Goal: Task Accomplishment & Management: Complete application form

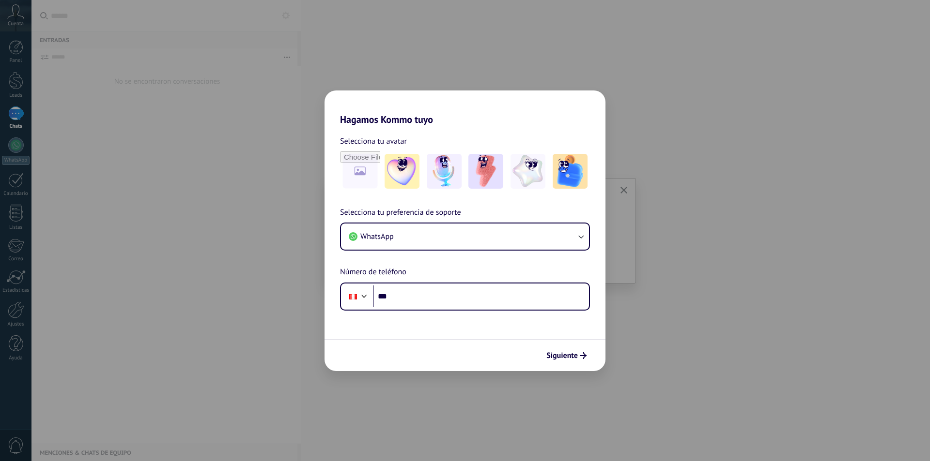
click at [686, 330] on div "Hagamos Kommo tuyo Selecciona tu avatar Selecciona tu preferencia de soporte Wh…" at bounding box center [465, 230] width 930 height 461
click at [300, 199] on div "Hagamos Kommo tuyo Selecciona tu avatar Selecciona tu preferencia de soporte Wh…" at bounding box center [465, 230] width 930 height 461
drag, startPoint x: 587, startPoint y: 348, endPoint x: 585, endPoint y: 353, distance: 5.7
click at [585, 349] on button "Siguiente" at bounding box center [566, 356] width 49 height 16
click at [585, 353] on icon "submit" at bounding box center [583, 355] width 7 height 7
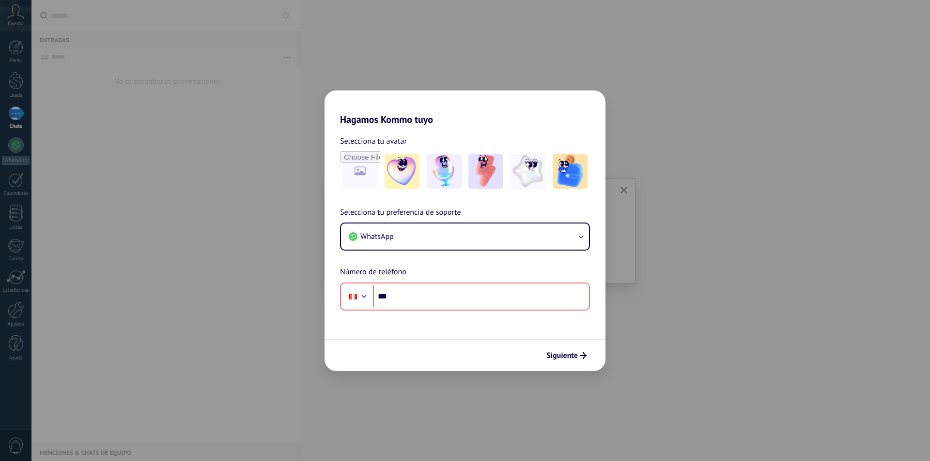
click at [170, 154] on div "Hagamos Kommo tuyo Selecciona tu avatar Selecciona tu preferencia de soporte Wh…" at bounding box center [465, 230] width 930 height 461
click at [173, 154] on div "Hagamos Kommo tuyo Selecciona tu avatar Selecciona tu preferencia de soporte Wh…" at bounding box center [465, 230] width 930 height 461
click at [174, 154] on div "Hagamos Kommo tuyo Selecciona tu avatar Selecciona tu preferencia de soporte Wh…" at bounding box center [465, 230] width 930 height 461
click at [13, 13] on div "Hagamos Kommo tuyo Selecciona tu avatar Selecciona tu preferencia de soporte Wh…" at bounding box center [465, 230] width 930 height 461
